Goal: Task Accomplishment & Management: Use online tool/utility

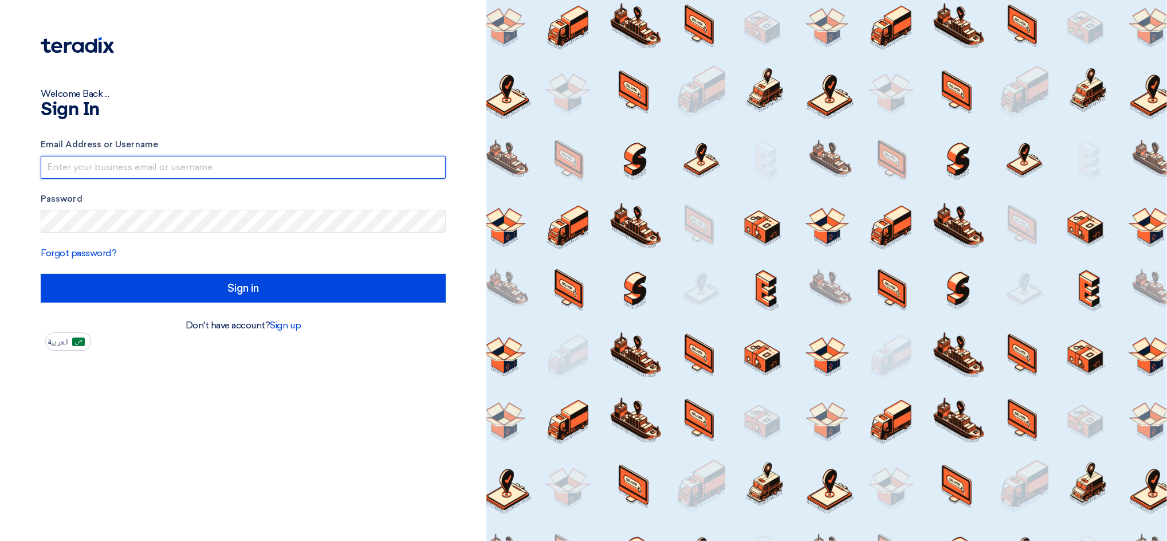
click at [87, 160] on input "text" at bounding box center [243, 167] width 405 height 23
drag, startPoint x: 172, startPoint y: 165, endPoint x: 234, endPoint y: 165, distance: 61.3
click at [234, 165] on input "[EMAIL_ADDRESS]@00" at bounding box center [243, 167] width 405 height 23
type input "[EMAIL_ADDRESS][DOMAIN_NAME]"
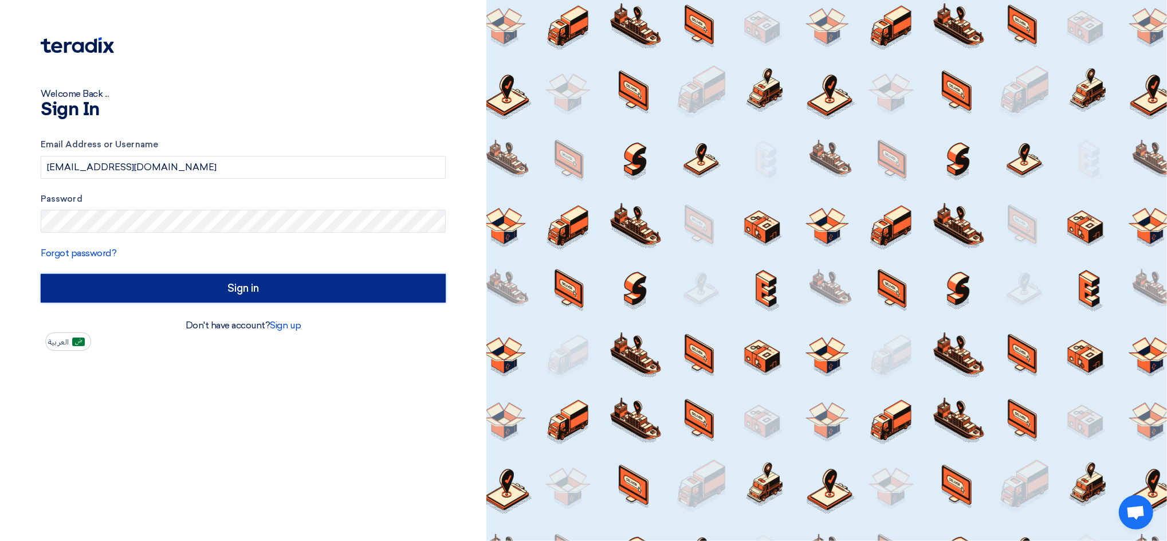
click at [393, 296] on input "Sign in" at bounding box center [243, 288] width 405 height 29
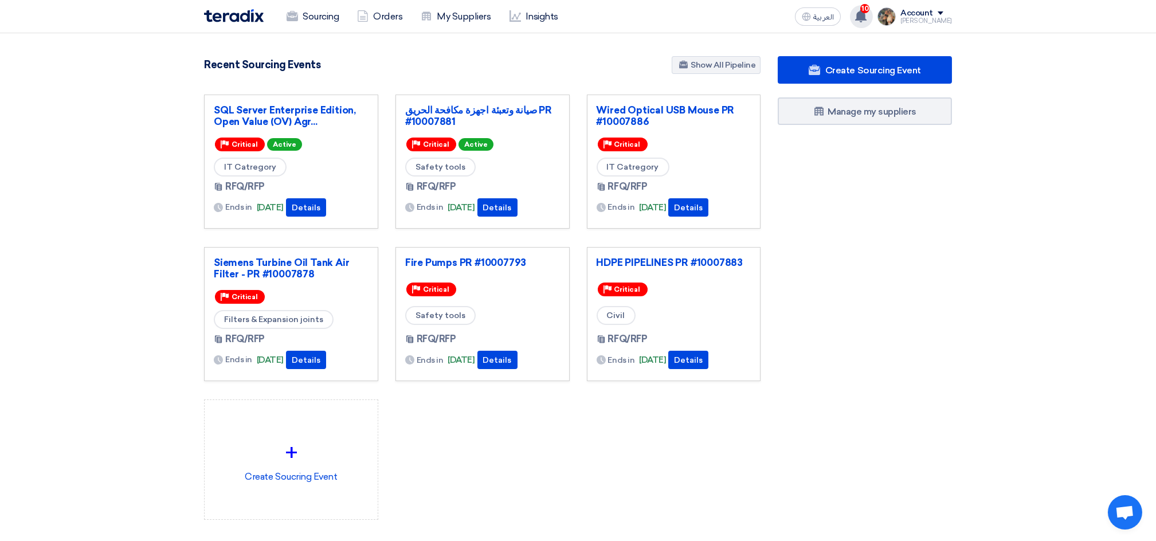
click at [866, 17] on use at bounding box center [860, 16] width 11 height 13
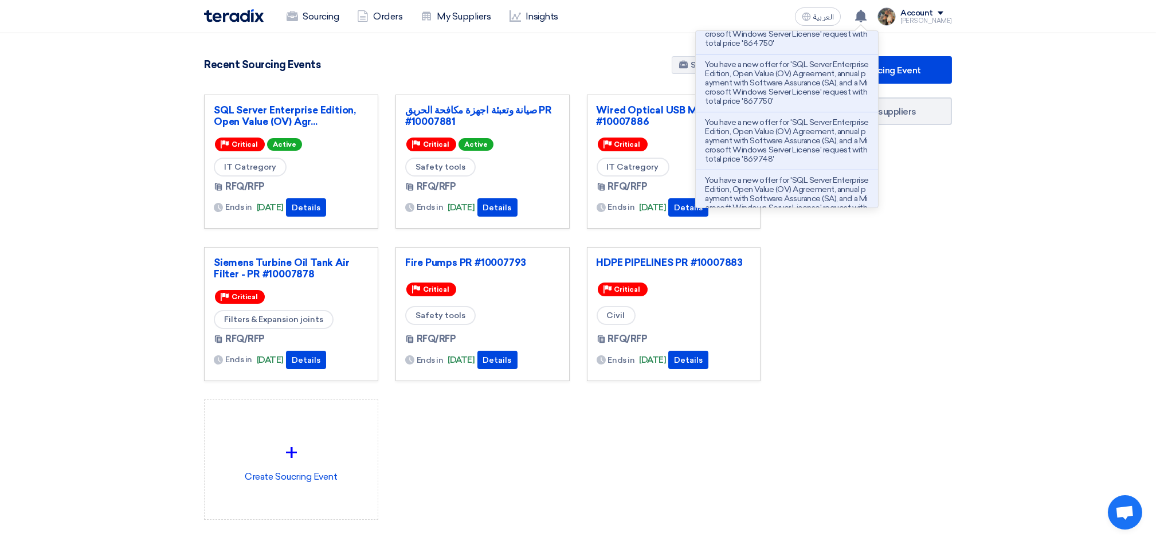
scroll to position [426, 0]
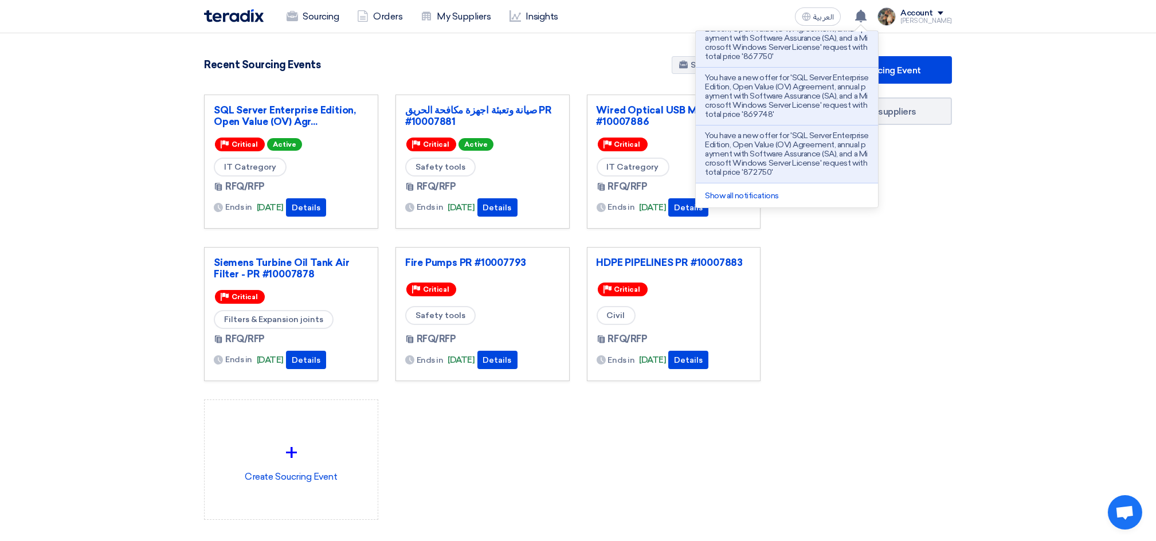
click at [862, 295] on div "Create Sourcing Event Manage my suppliers" at bounding box center [864, 310] width 191 height 509
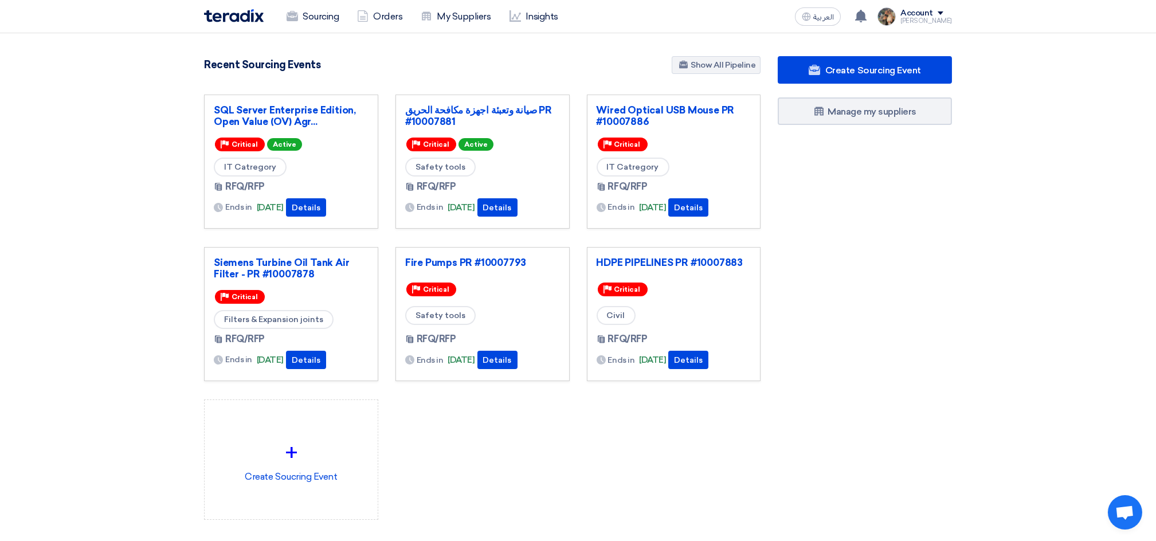
click at [503, 84] on div "3036 RFx remaining 9 Auctions remaining Create Sourcing Event" at bounding box center [482, 306] width 574 height 500
